Goal: Task Accomplishment & Management: Manage account settings

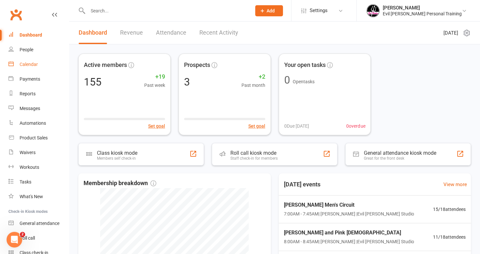
click at [28, 67] on link "Calendar" at bounding box center [38, 64] width 60 height 15
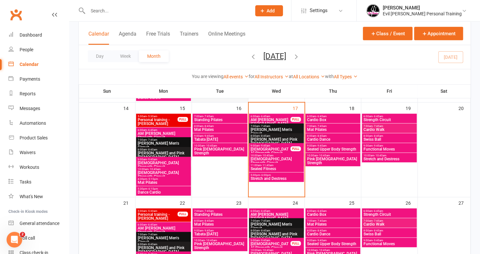
scroll to position [229, 0]
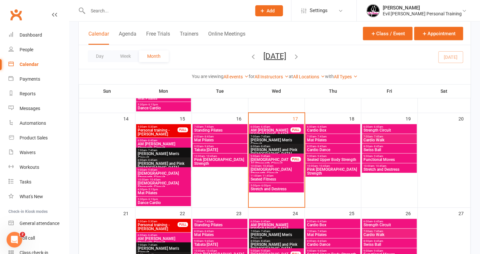
click at [277, 185] on span "5:00pm - 6:00pm" at bounding box center [276, 185] width 52 height 3
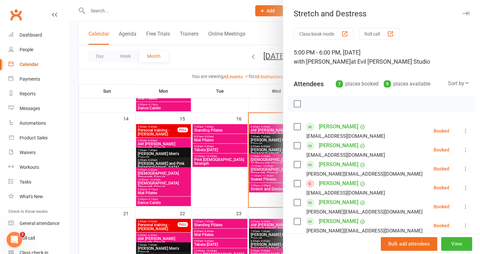
click at [215, 173] on div at bounding box center [274, 127] width 411 height 254
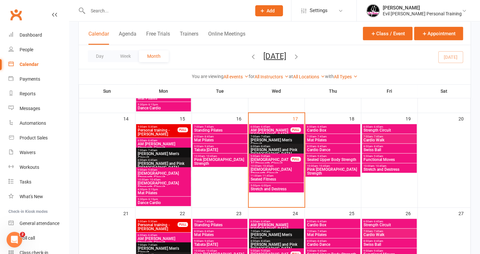
click at [276, 178] on span "Seated Fitness" at bounding box center [276, 179] width 52 height 4
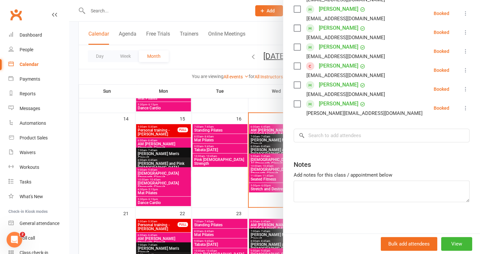
scroll to position [0, 0]
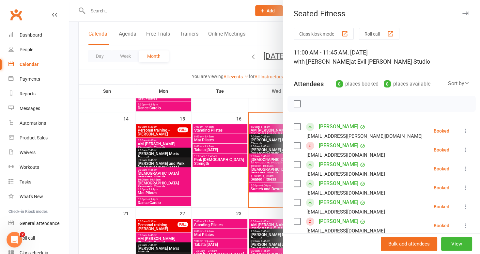
click at [214, 182] on div at bounding box center [274, 127] width 411 height 254
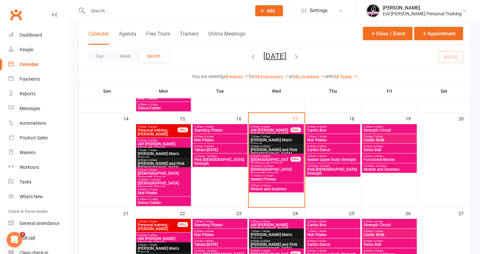
click at [281, 166] on span "10:00am - 10:45am" at bounding box center [276, 166] width 52 height 3
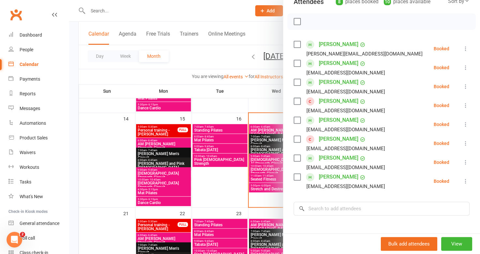
scroll to position [58, 0]
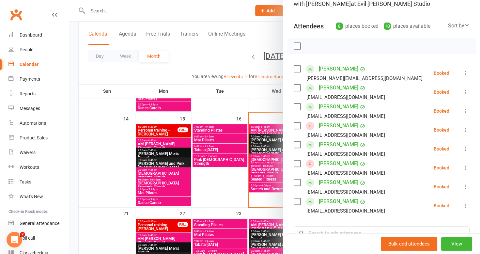
click at [214, 179] on div at bounding box center [274, 127] width 411 height 254
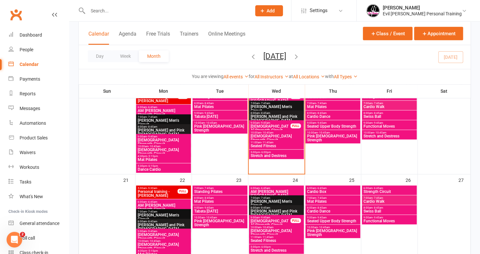
scroll to position [261, 0]
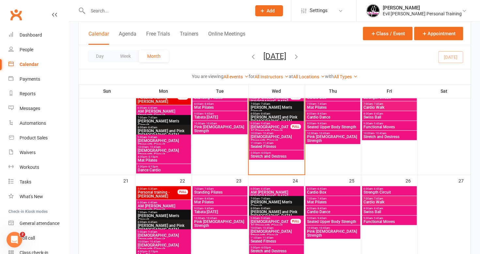
click at [271, 118] on span "[PERSON_NAME] and Pink [DEMOGRAPHIC_DATA]" at bounding box center [276, 119] width 52 height 8
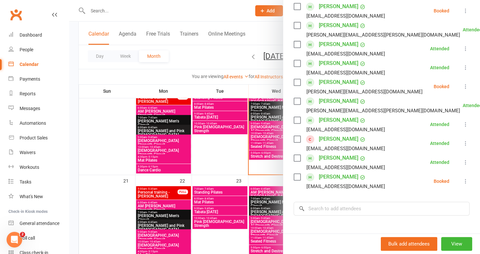
scroll to position [163, 0]
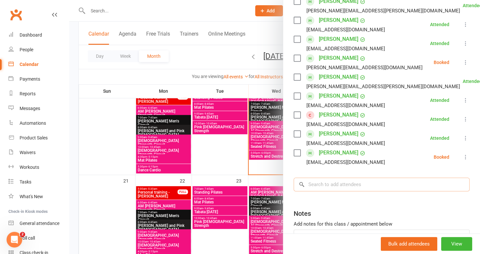
click at [348, 184] on input "search" at bounding box center [382, 185] width 176 height 14
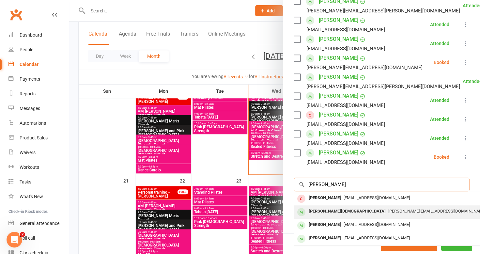
type input "[PERSON_NAME]"
click at [333, 213] on div "[PERSON_NAME][DEMOGRAPHIC_DATA]" at bounding box center [347, 211] width 82 height 9
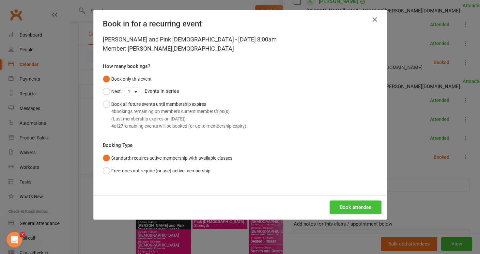
click at [364, 205] on button "Book attendee" at bounding box center [356, 208] width 52 height 14
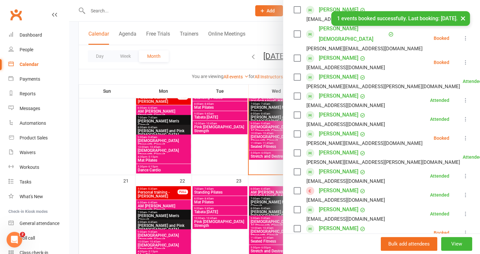
scroll to position [84, 0]
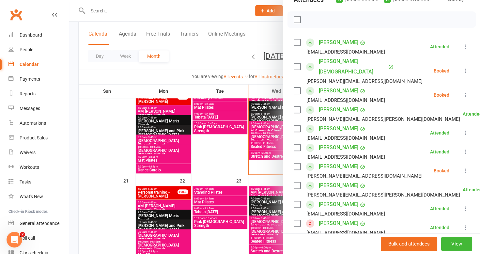
click at [463, 68] on icon at bounding box center [466, 71] width 7 height 7
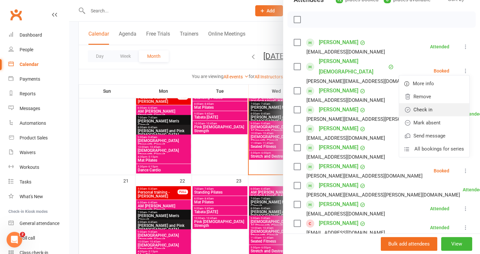
click at [419, 103] on link "Check in" at bounding box center [434, 109] width 70 height 13
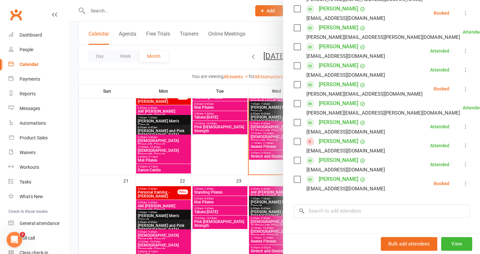
scroll to position [101, 0]
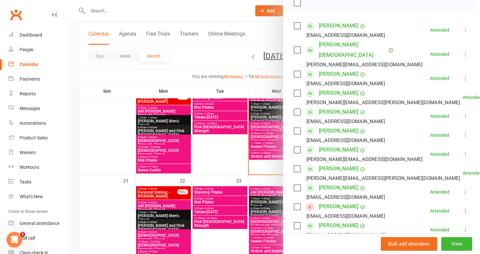
click at [236, 151] on div at bounding box center [274, 127] width 411 height 254
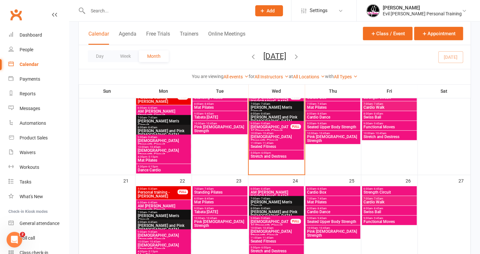
click at [280, 145] on span "Seated Fitness" at bounding box center [276, 147] width 52 height 4
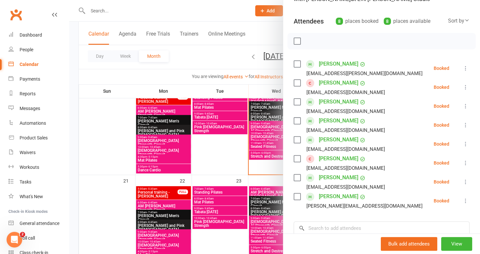
scroll to position [65, 0]
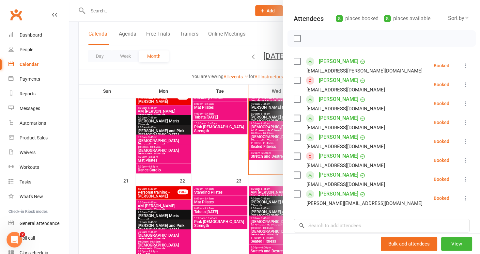
click at [463, 86] on icon at bounding box center [466, 84] width 7 height 7
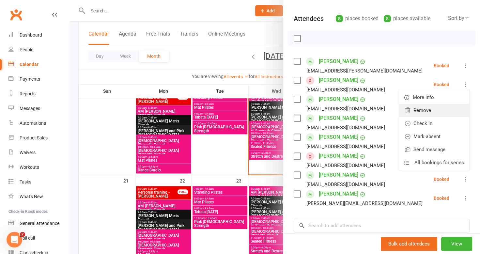
click at [427, 113] on link "Remove" at bounding box center [434, 110] width 70 height 13
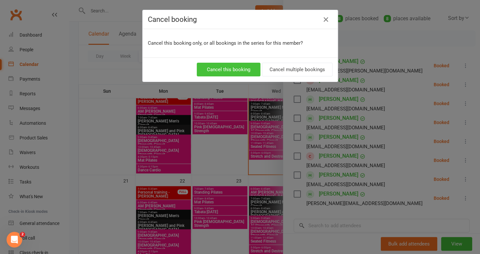
click at [220, 69] on button "Cancel this booking" at bounding box center [229, 70] width 64 height 14
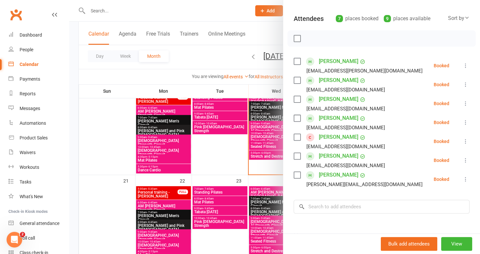
click at [218, 150] on div at bounding box center [274, 127] width 411 height 254
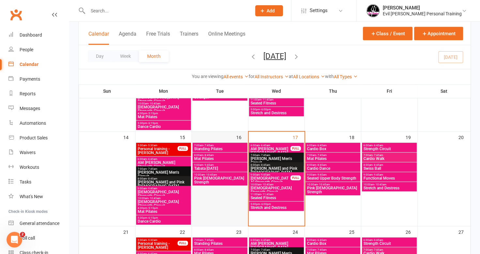
scroll to position [163, 0]
